Goal: Information Seeking & Learning: Learn about a topic

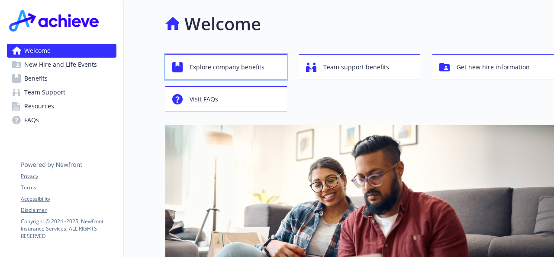
click at [228, 67] on span "Explore company benefits" at bounding box center [226, 67] width 75 height 16
